Goal: Task Accomplishment & Management: Manage account settings

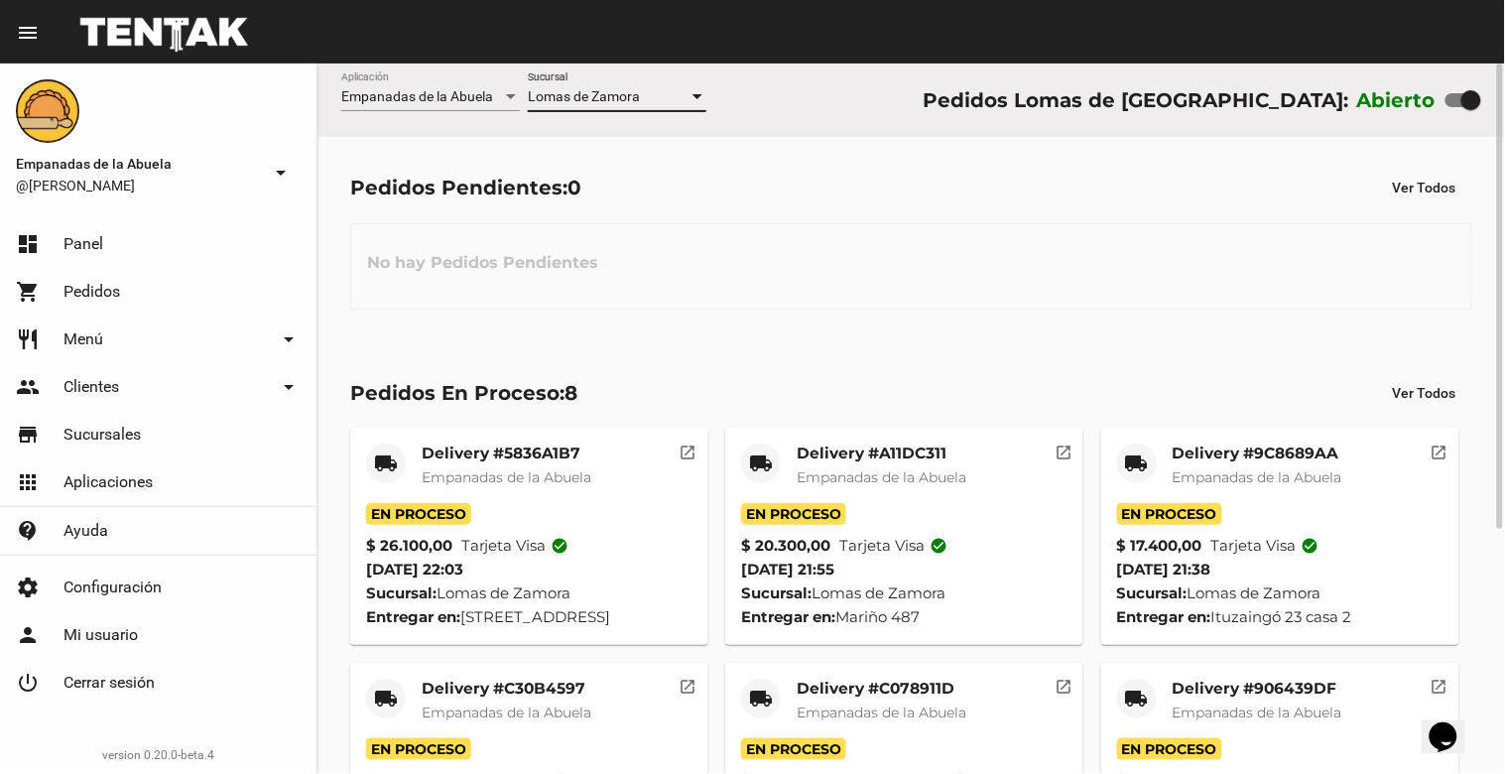
scroll to position [373, 0]
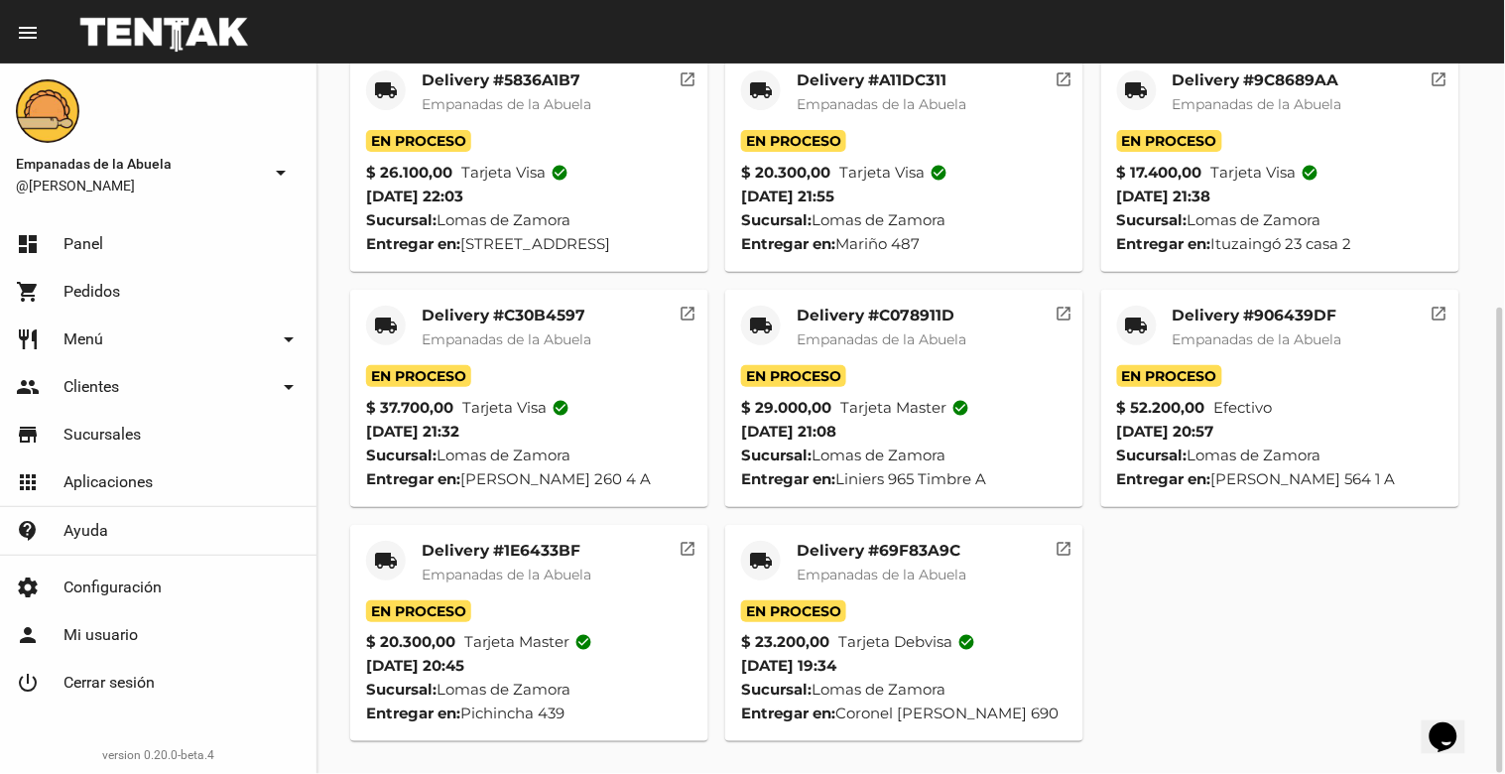
click at [905, 562] on div "Delivery #69F83A9C Empanadas de la Abuela" at bounding box center [882, 571] width 170 height 60
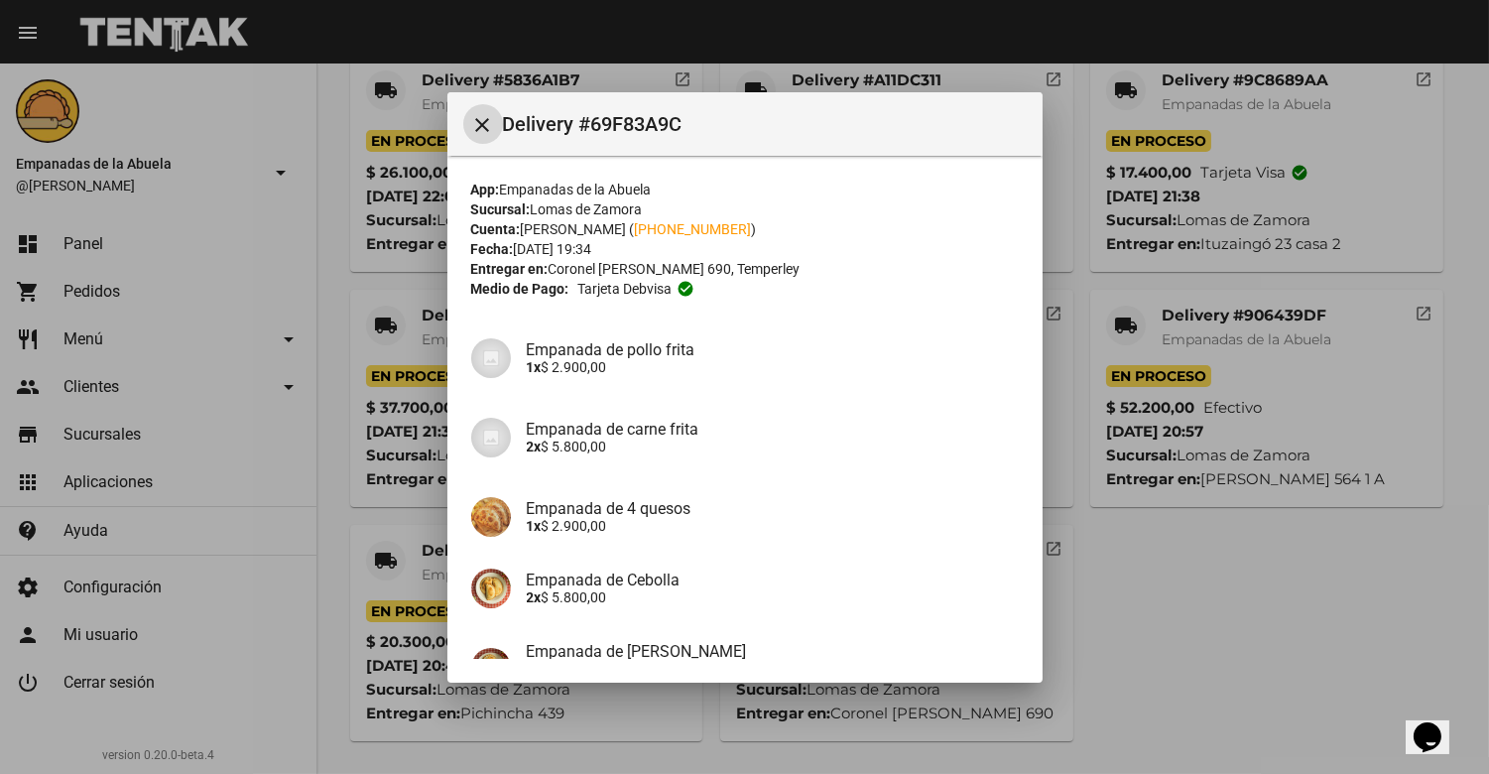
scroll to position [209, 0]
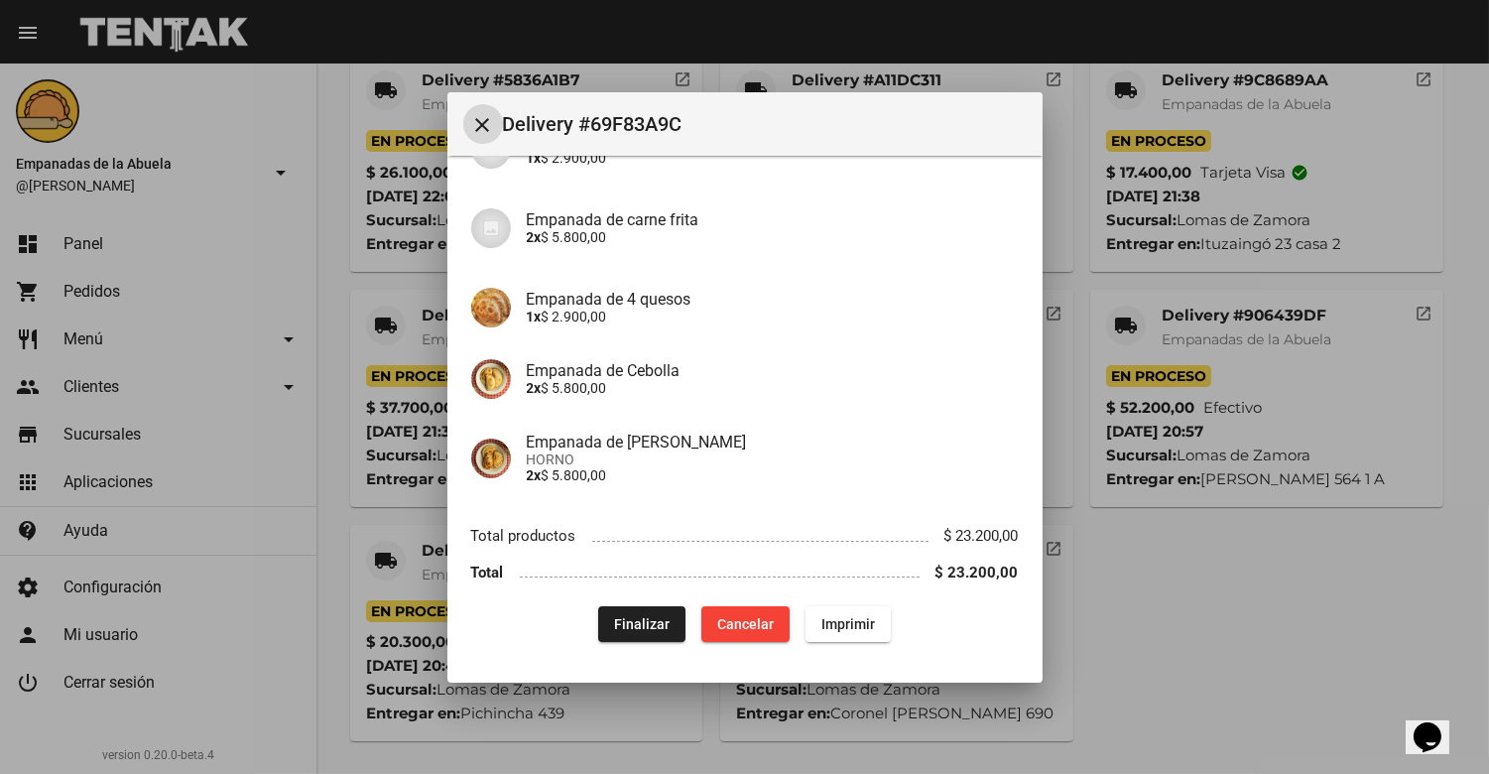
click at [639, 606] on button "Finalizar" at bounding box center [641, 624] width 87 height 36
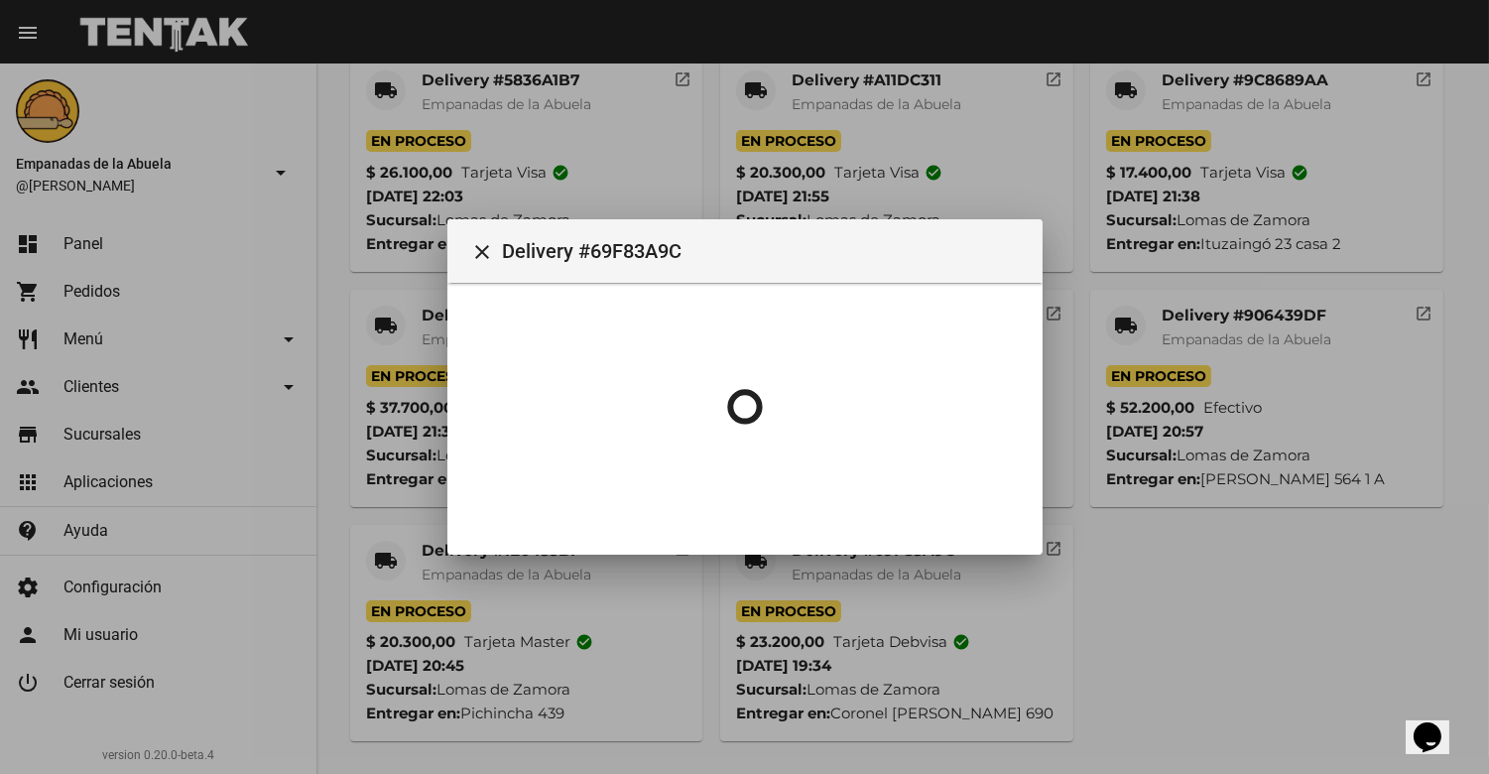
scroll to position [0, 0]
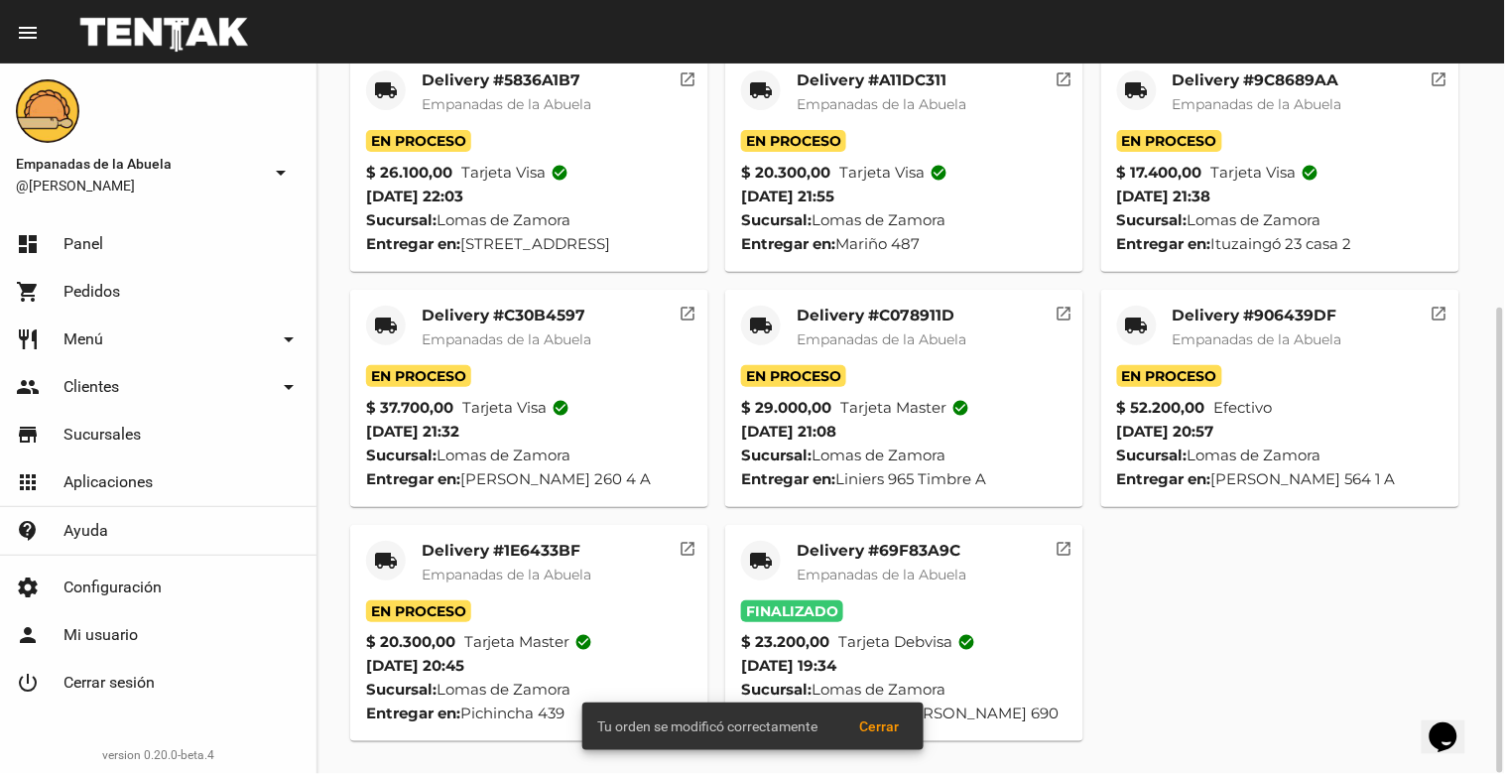
click at [498, 569] on span "Empanadas de la Abuela" at bounding box center [507, 575] width 170 height 18
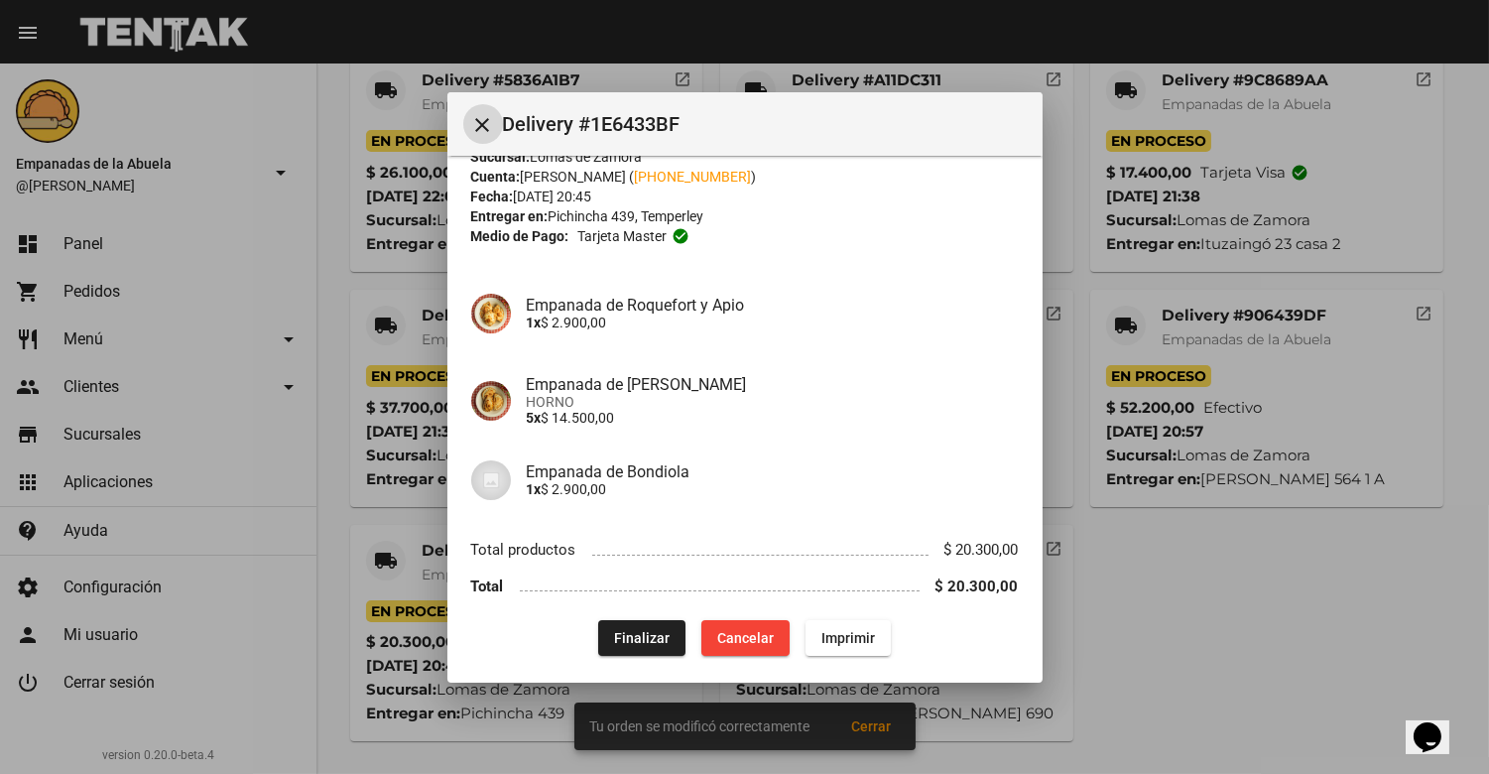
scroll to position [65, 0]
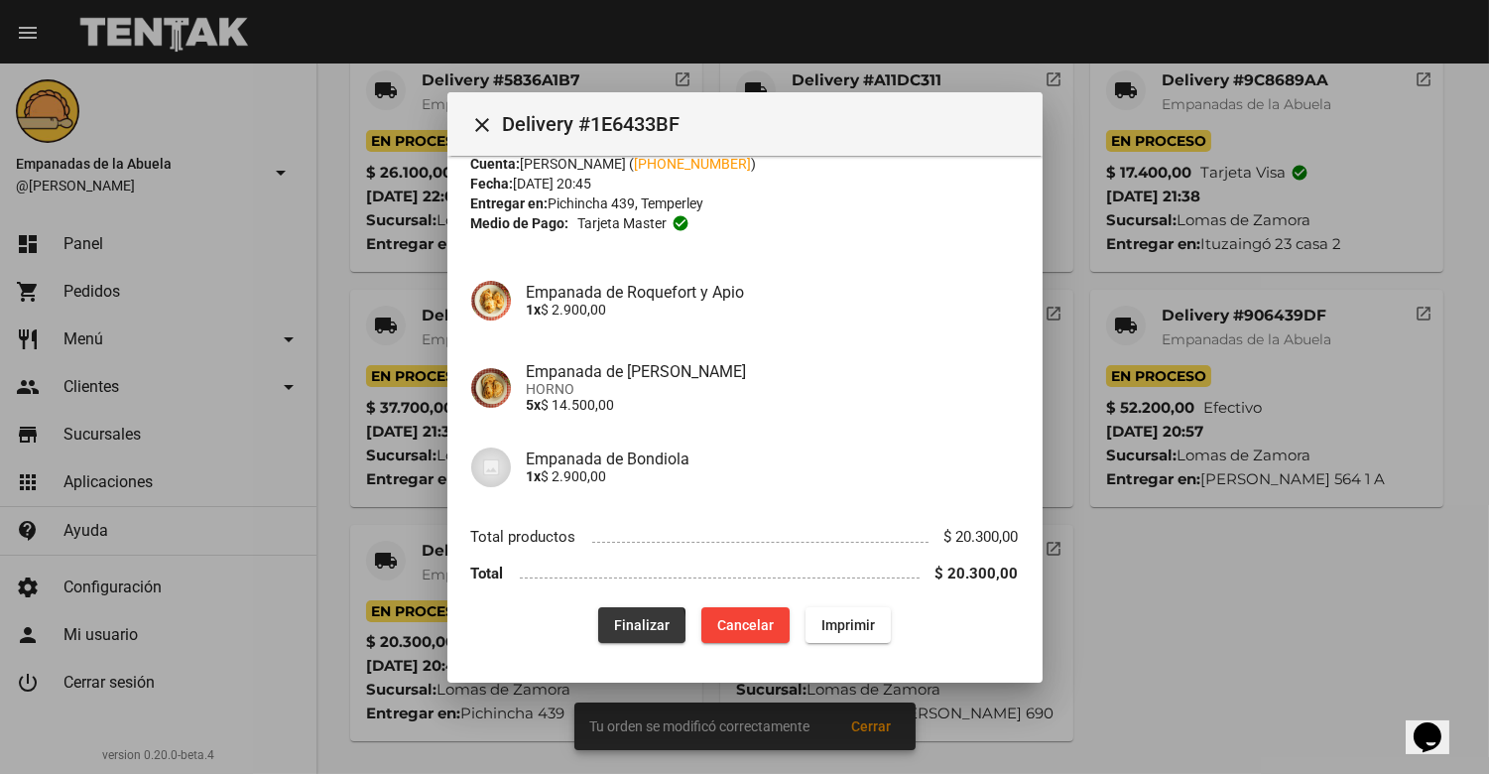
click at [620, 627] on span "Finalizar" at bounding box center [642, 625] width 56 height 16
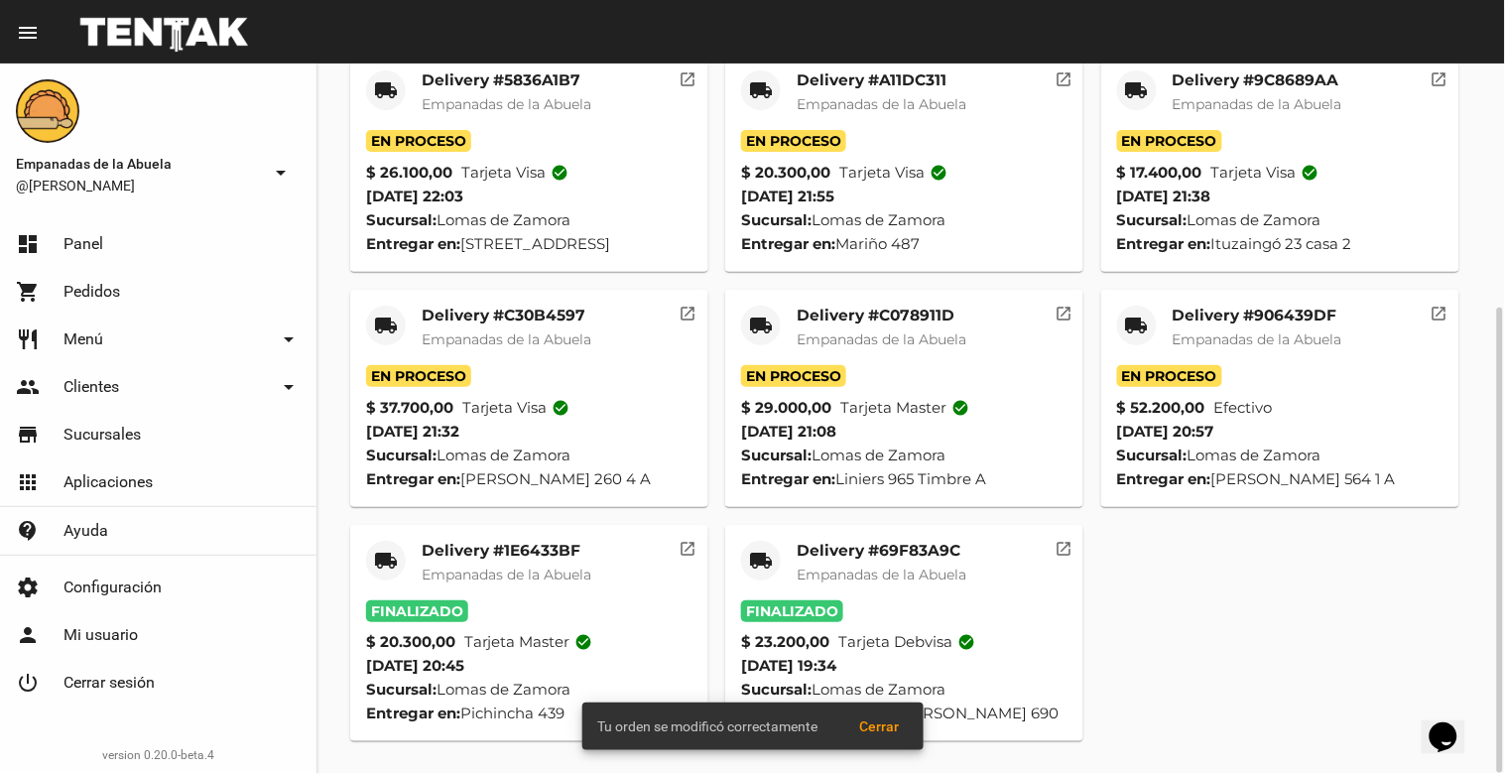
click at [1293, 318] on mat-card-title "Delivery #906439DF" at bounding box center [1258, 316] width 170 height 20
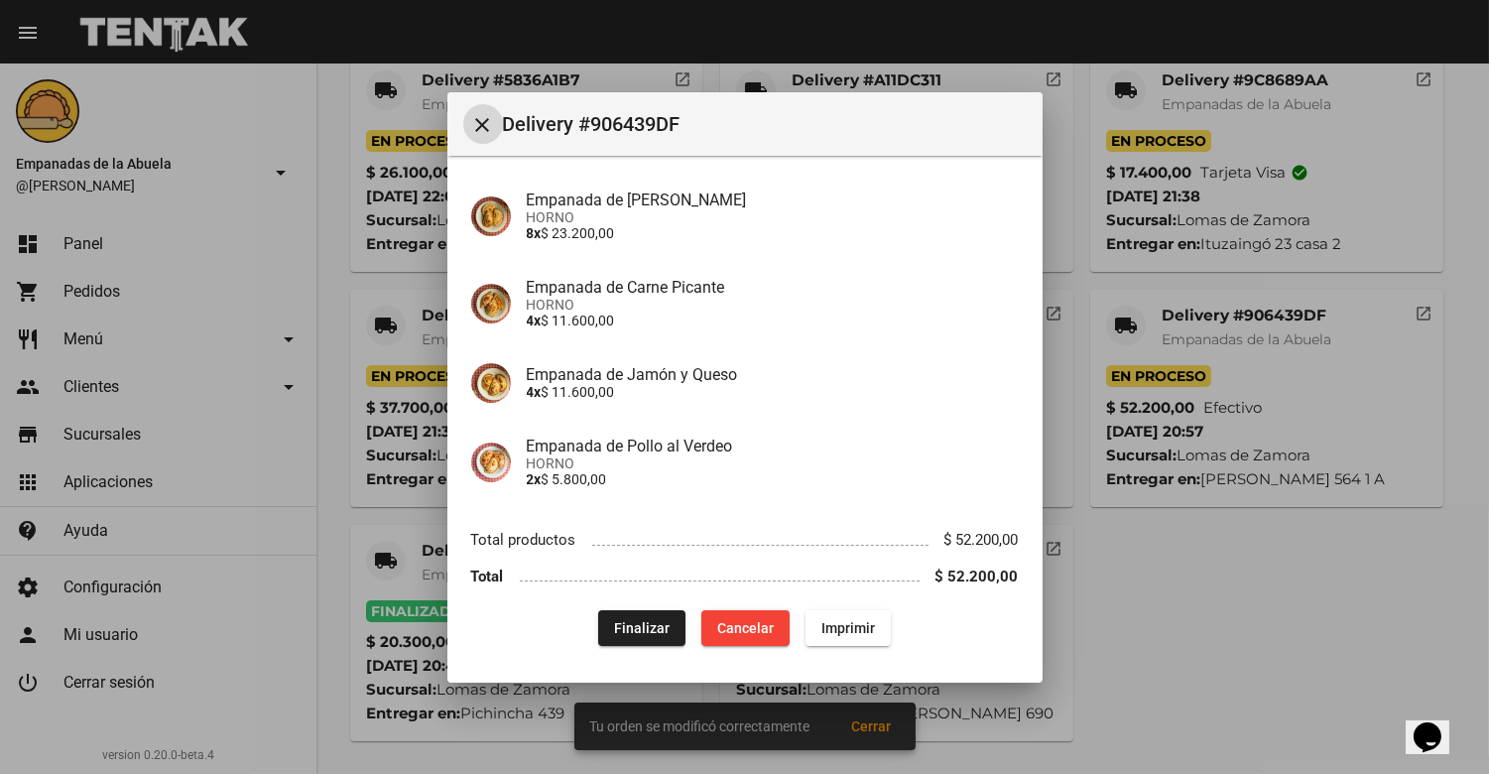
scroll to position [153, 0]
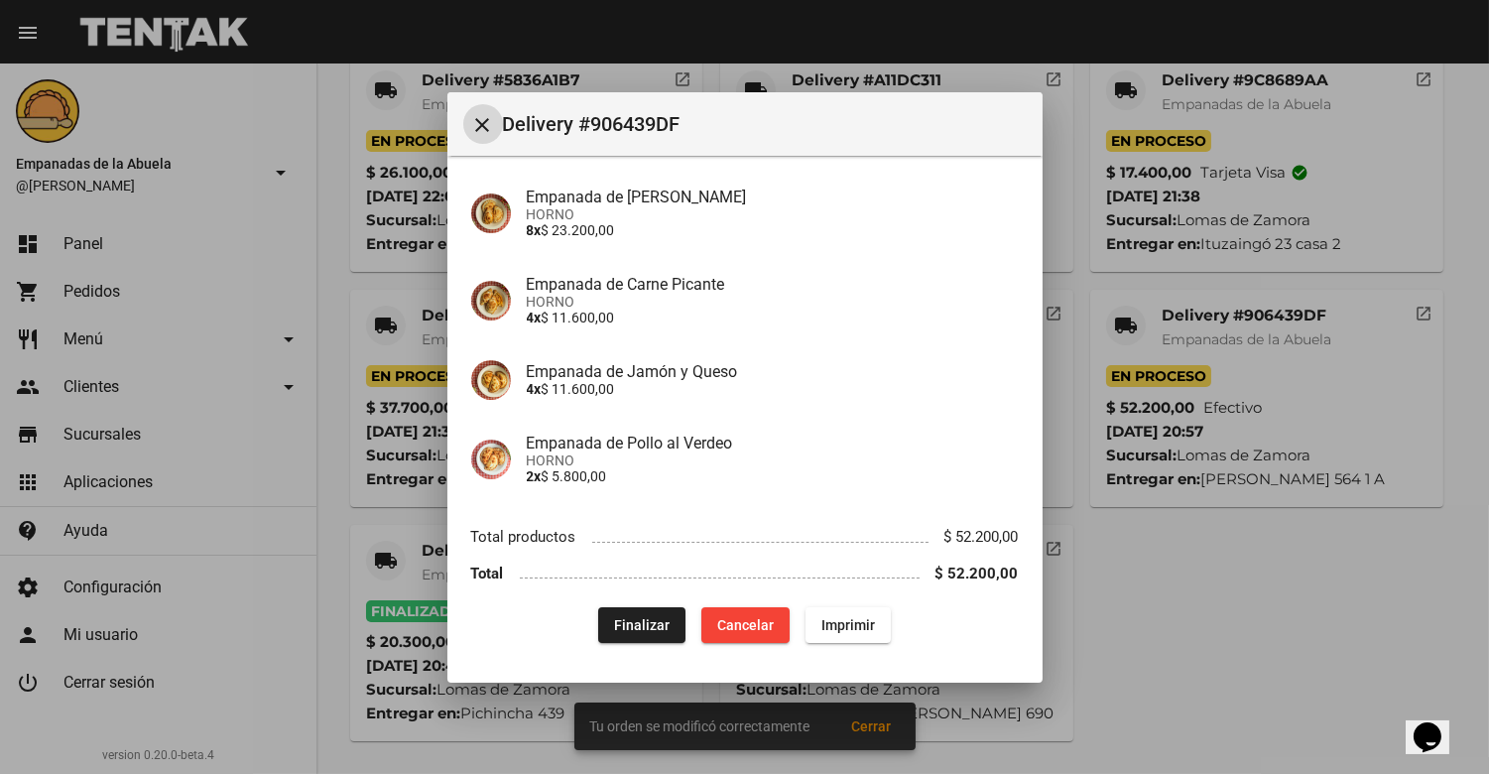
click at [626, 619] on span "Finalizar" at bounding box center [642, 625] width 56 height 16
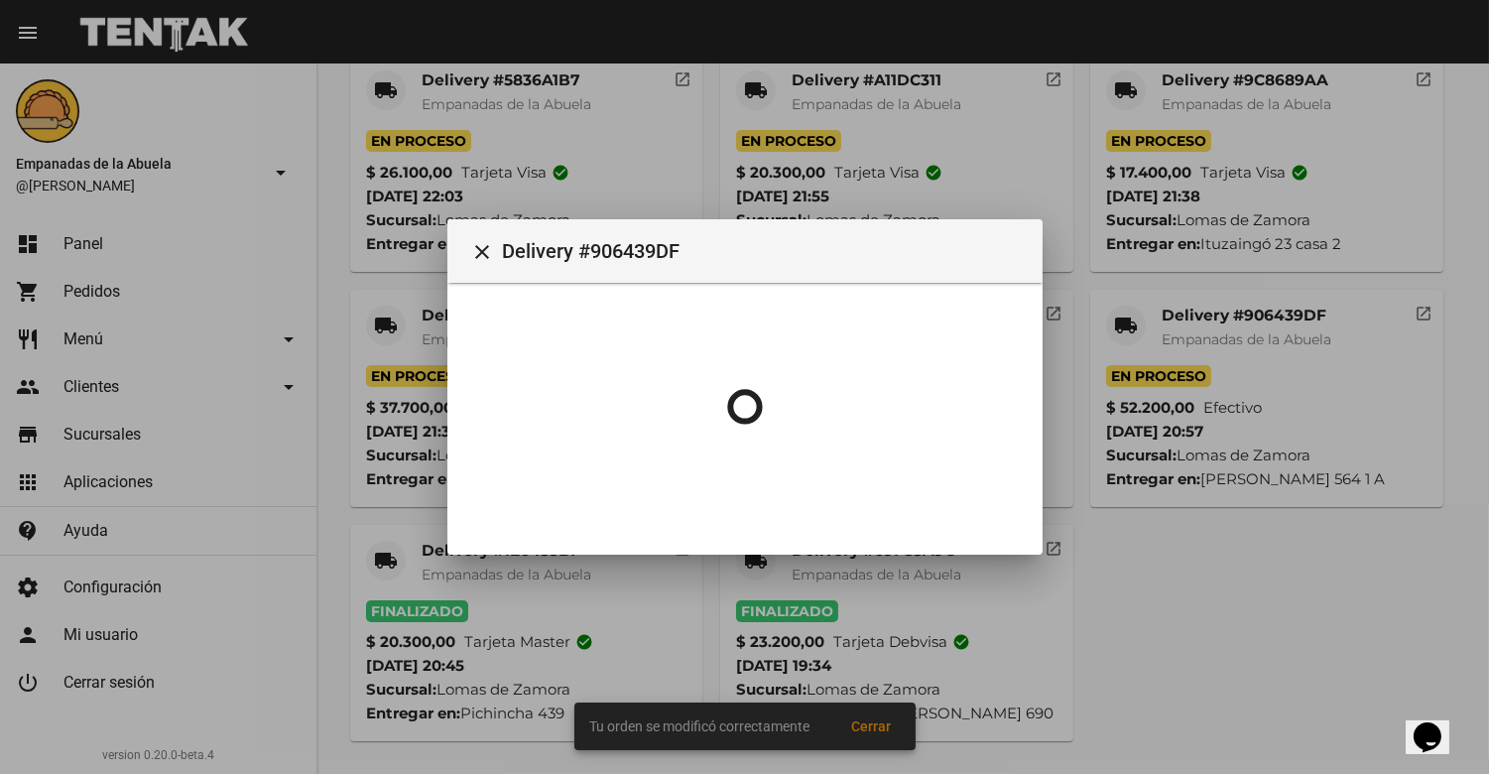
scroll to position [0, 0]
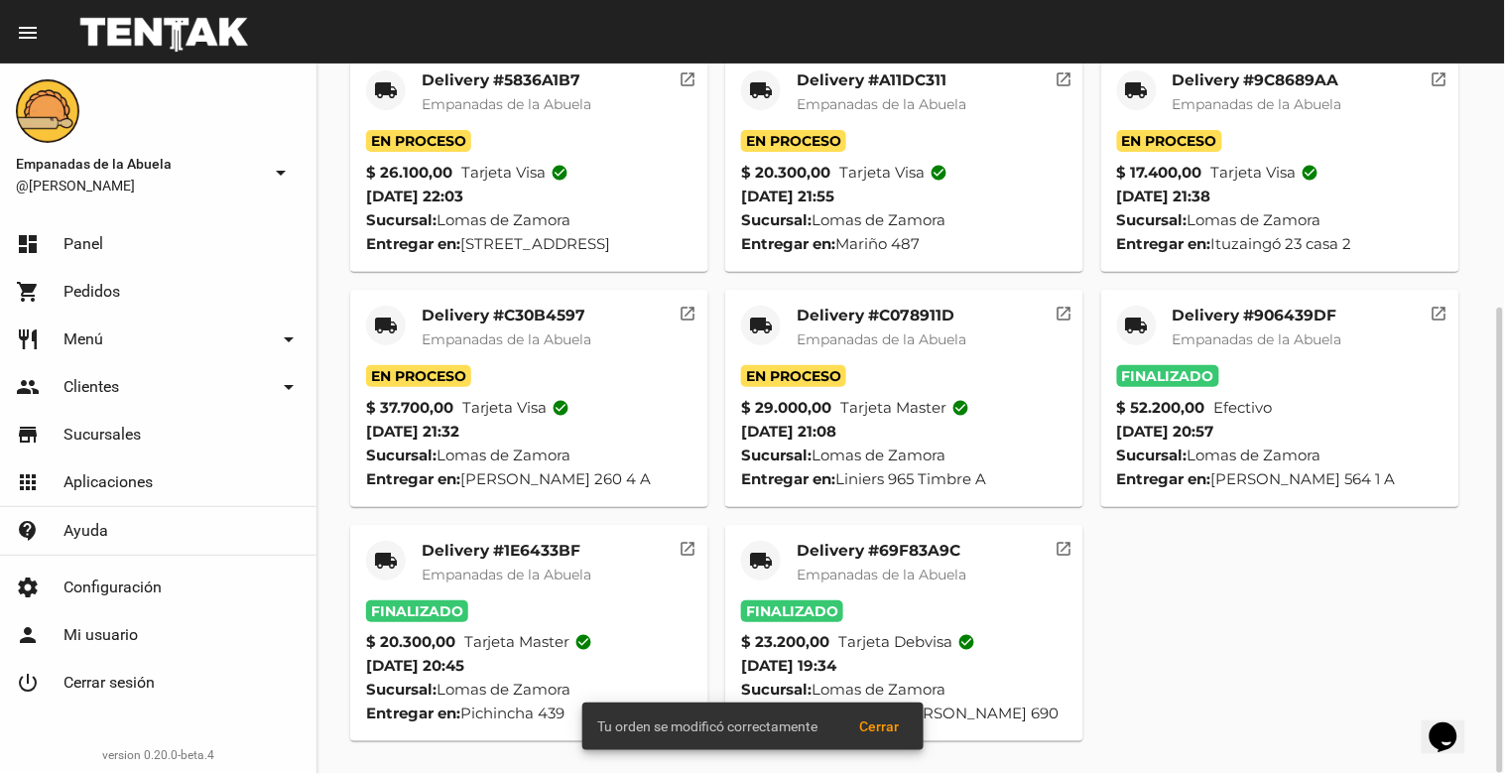
click at [864, 334] on span "Empanadas de la Abuela" at bounding box center [882, 339] width 170 height 18
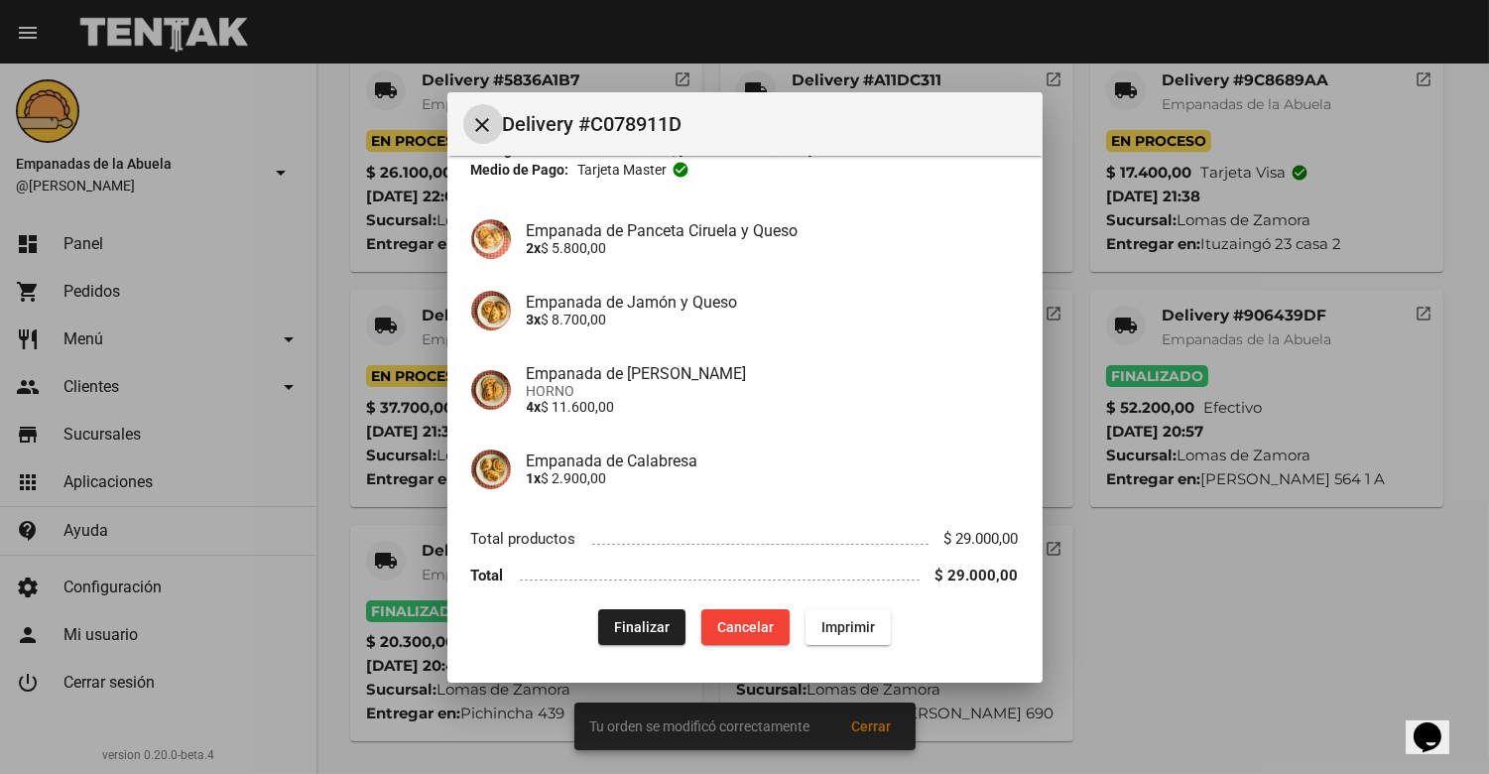
scroll to position [121, 0]
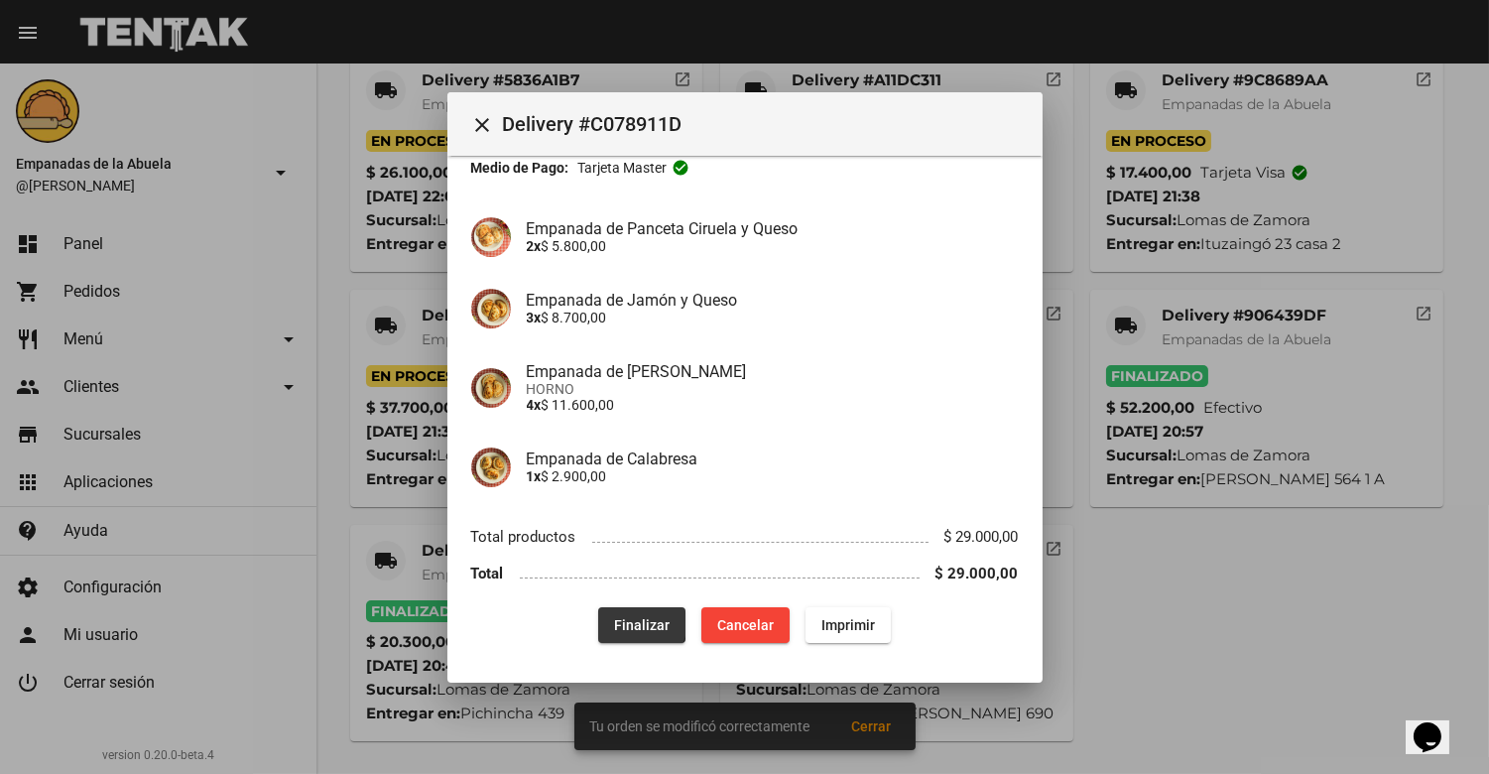
click at [631, 622] on span "Finalizar" at bounding box center [642, 625] width 56 height 16
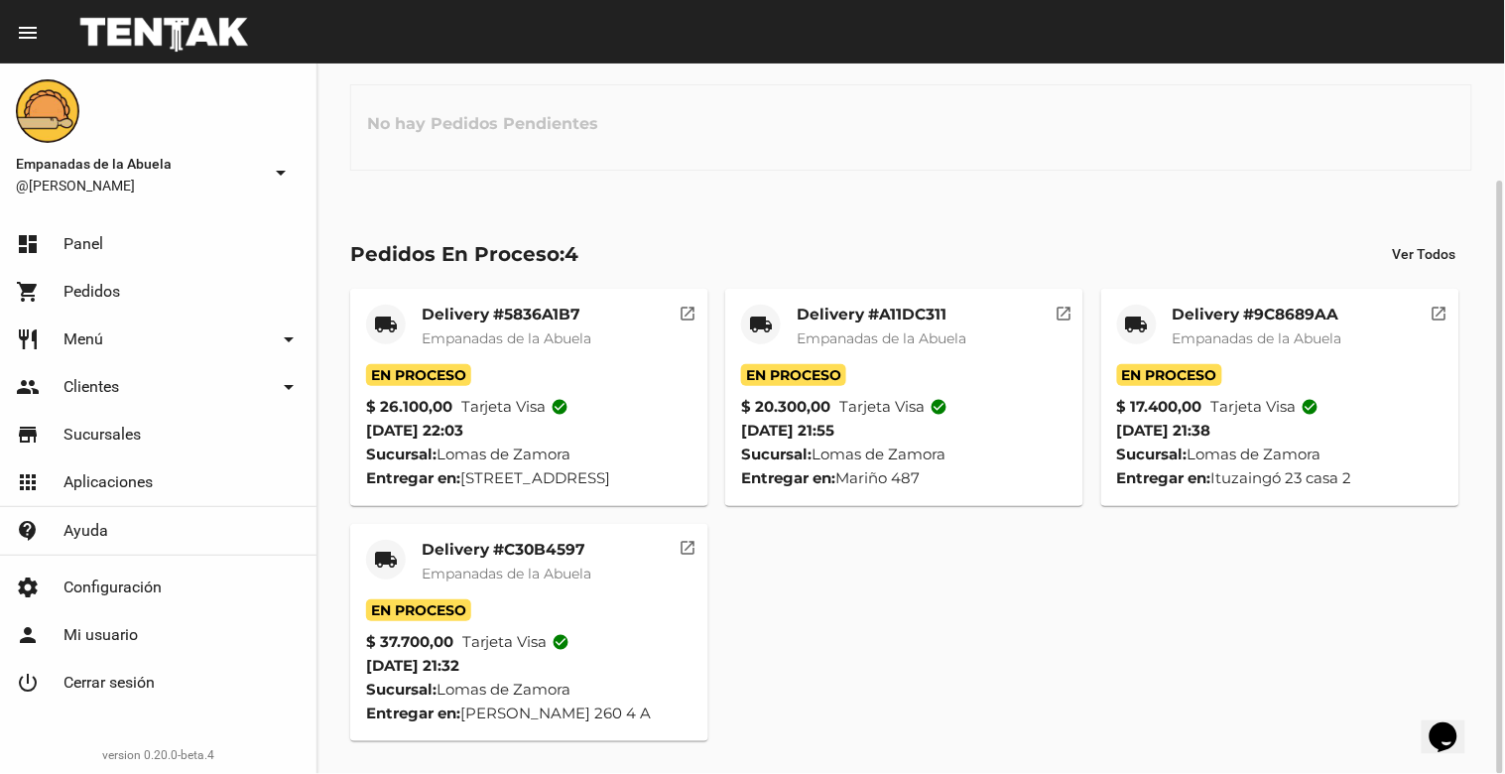
scroll to position [0, 0]
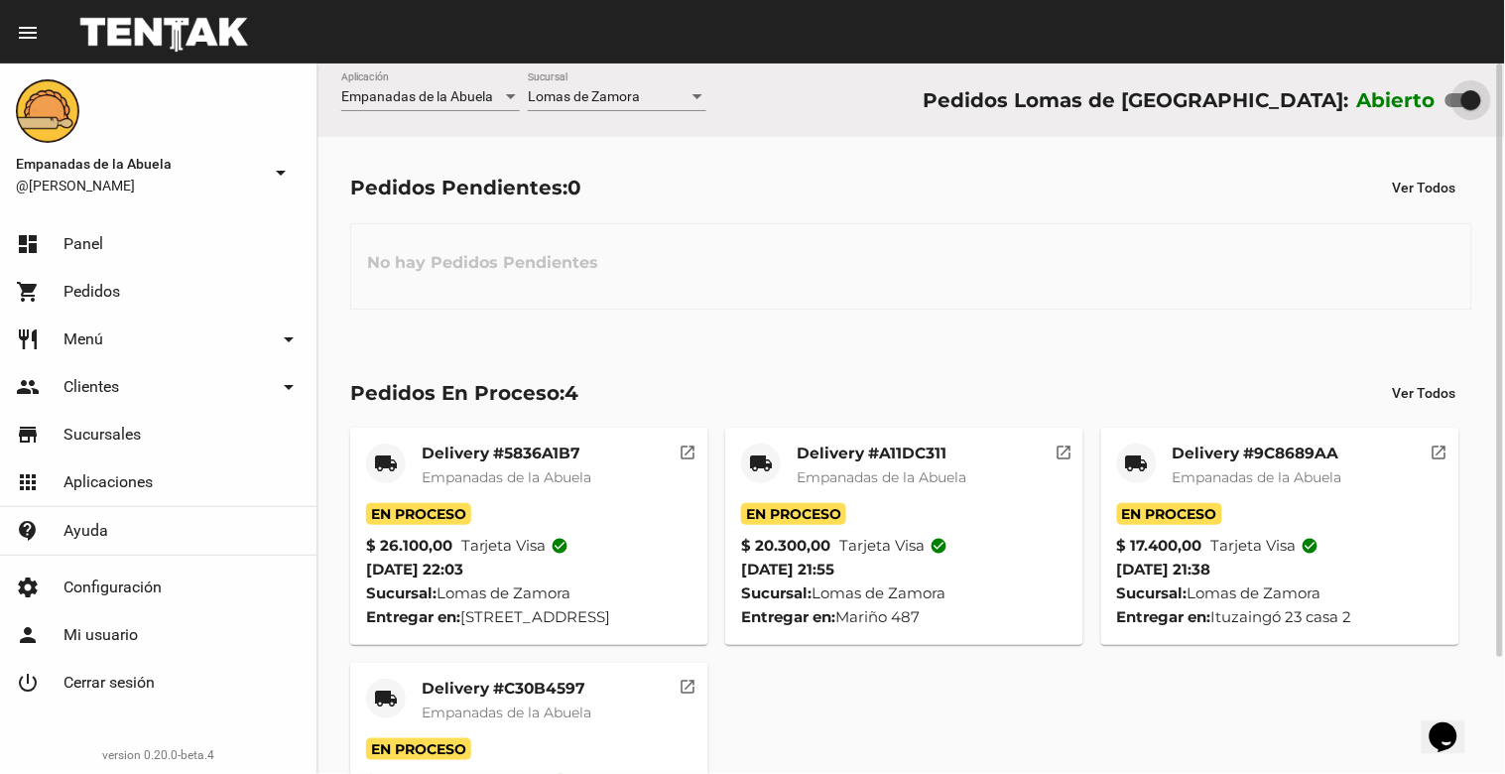
click at [1470, 105] on div at bounding box center [1472, 100] width 20 height 20
click at [1456, 107] on input "checkbox" at bounding box center [1455, 107] width 1 height 1
checkbox input "false"
